Goal: Task Accomplishment & Management: Manage account settings

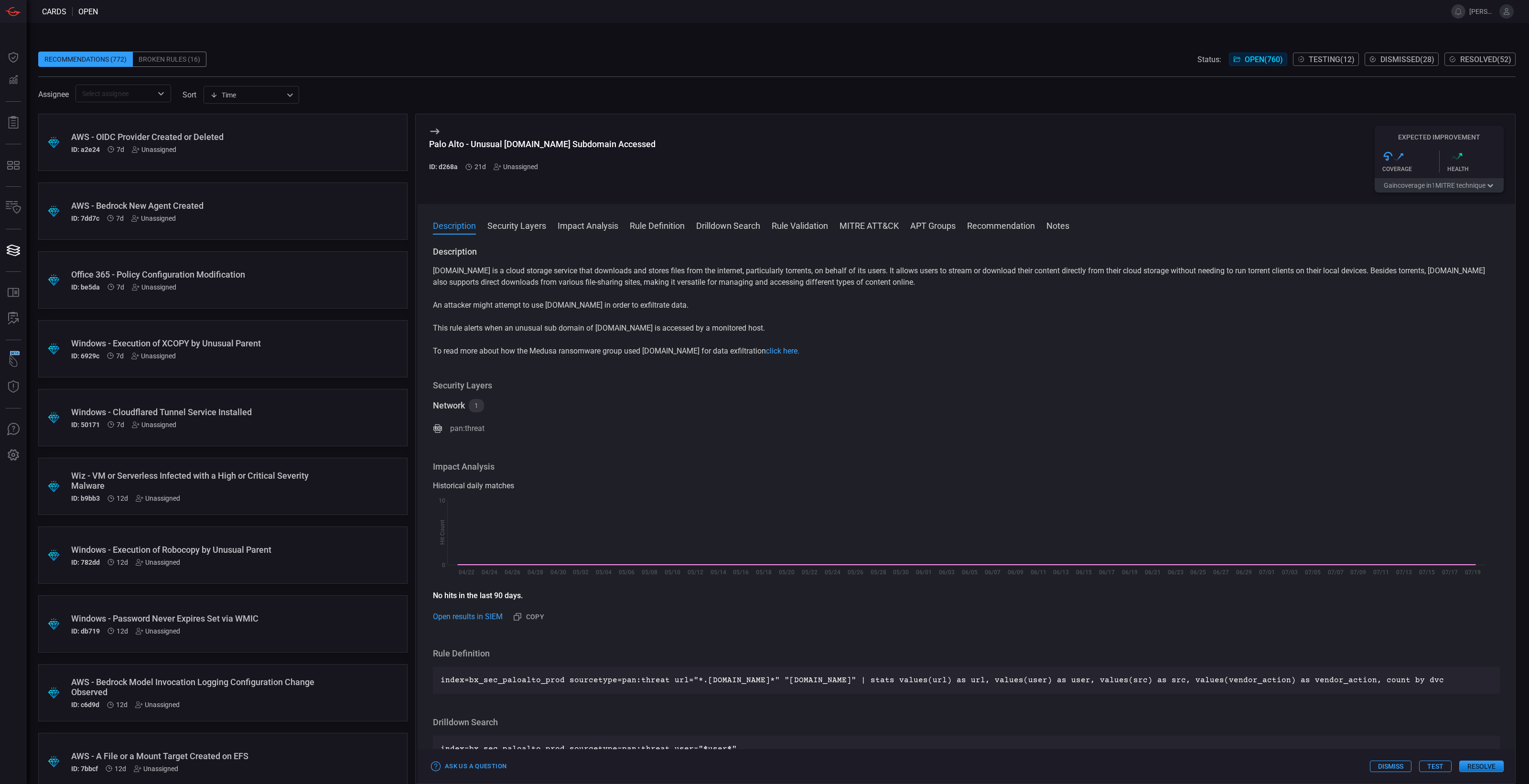
click at [519, 167] on div "Unassigned" at bounding box center [515, 167] width 45 height 8
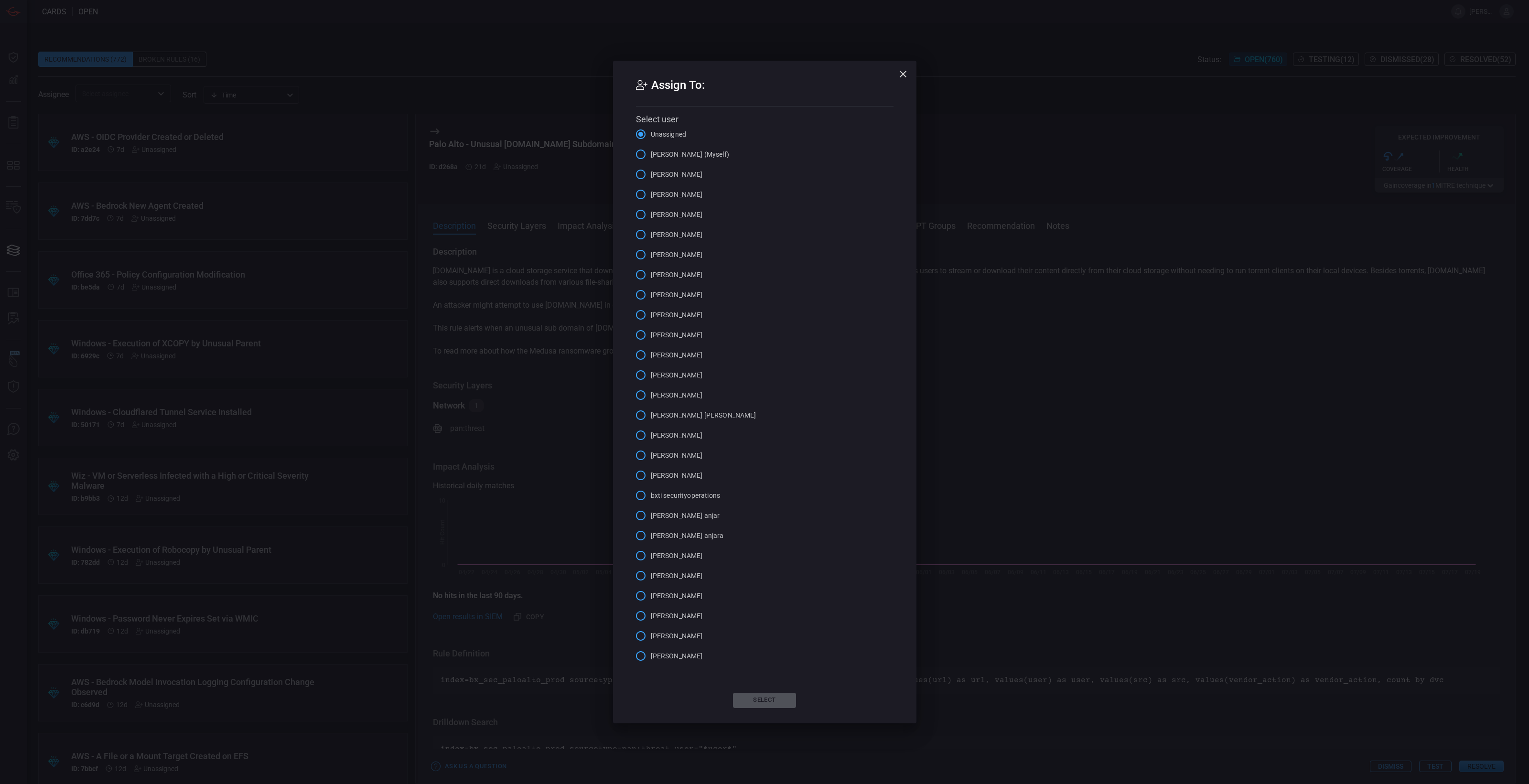
click at [662, 155] on span "bhuwan arora (Myself)" at bounding box center [690, 154] width 78 height 10
click at [651, 155] on input "bhuwan arora (Myself)" at bounding box center [641, 154] width 20 height 20
click at [753, 627] on button "Select" at bounding box center [765, 701] width 63 height 16
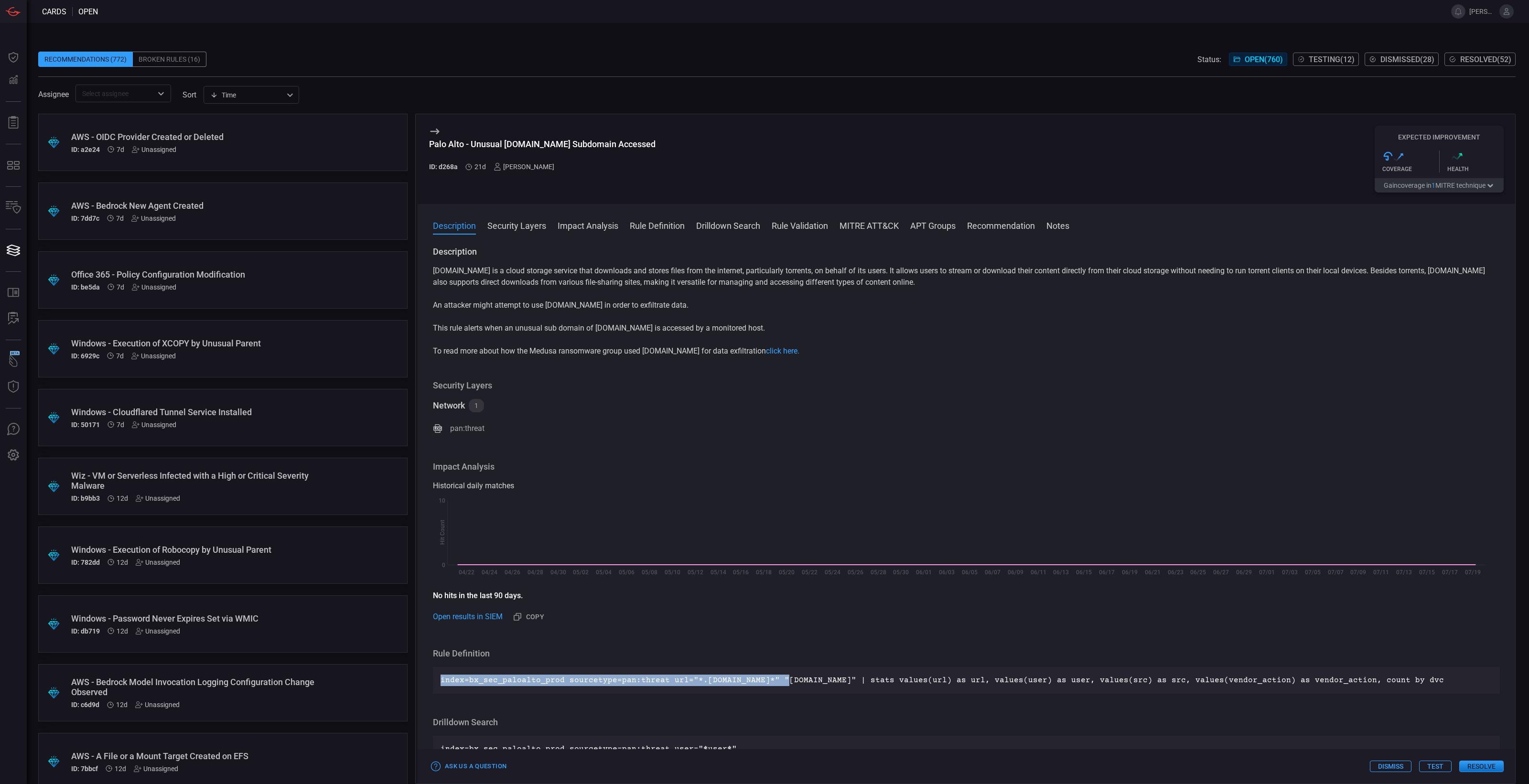
drag, startPoint x: 775, startPoint y: 677, endPoint x: 425, endPoint y: 686, distance: 350.1
click at [425, 627] on div "Description Put.io is a cloud storage service that downloads and stores files f…" at bounding box center [967, 513] width 1098 height 534
copy p "index=bx_sec_paloalto_prod sourcetype=pan:threat url="*.put.io*" "put.io""
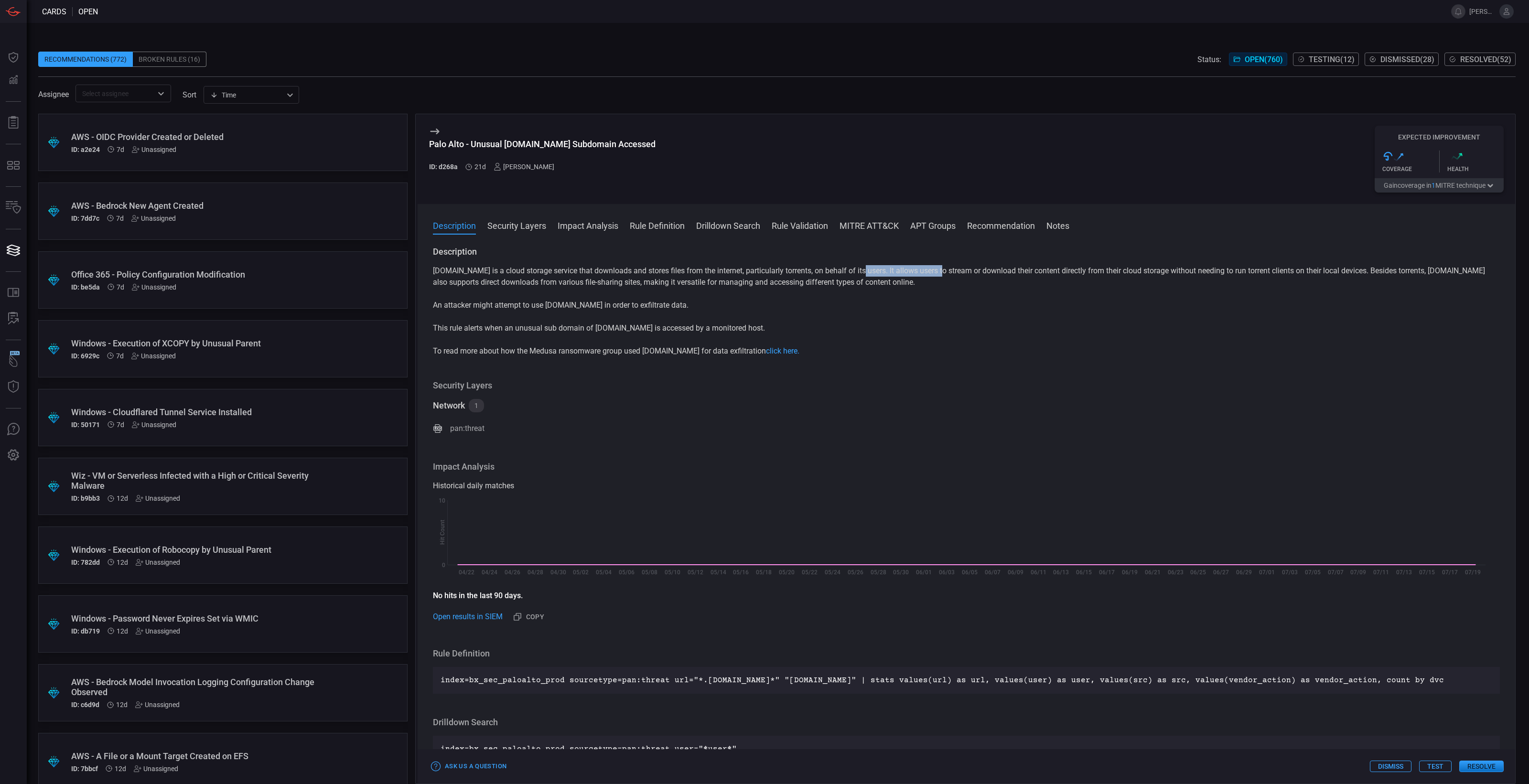
drag, startPoint x: 854, startPoint y: 271, endPoint x: 937, endPoint y: 272, distance: 83.0
click at [937, 272] on p "Put.io is a cloud storage service that downloads and stores files from the inte…" at bounding box center [967, 276] width 1067 height 23
click at [968, 275] on p "Put.io is a cloud storage service that downloads and stores files from the inte…" at bounding box center [967, 276] width 1067 height 23
